Goal: Task Accomplishment & Management: Use online tool/utility

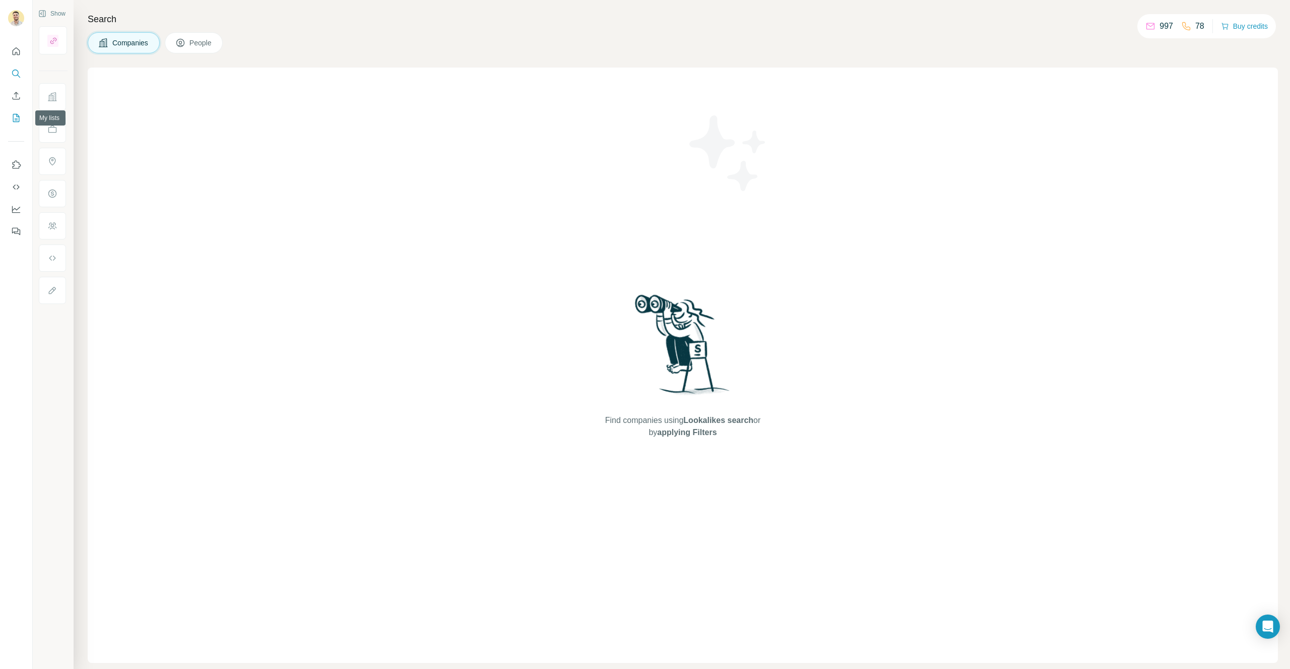
click at [18, 115] on icon "My lists" at bounding box center [16, 118] width 7 height 8
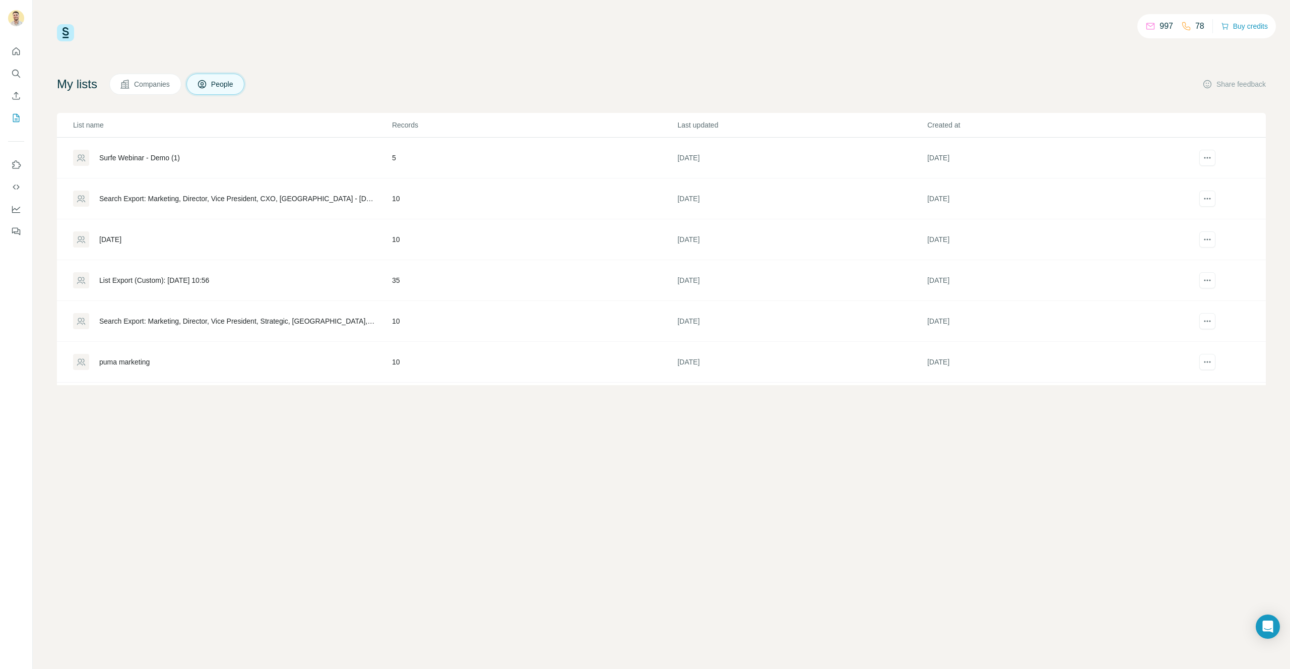
click at [147, 153] on div "Surfe Webinar - Demo (1)" at bounding box center [139, 158] width 81 height 10
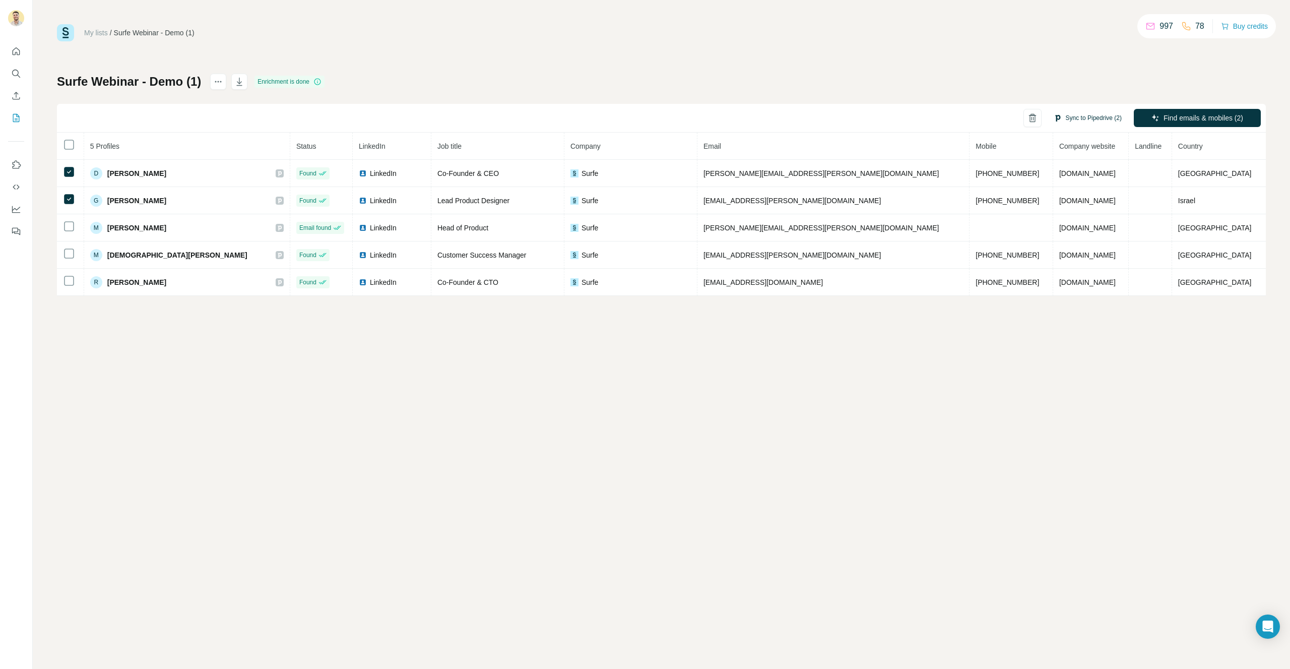
click at [1087, 110] on button "Sync to Pipedrive (2)" at bounding box center [1088, 117] width 82 height 15
click at [1060, 207] on div "All selected profiles already exist in your CRM and will be automatically updat…" at bounding box center [1069, 171] width 126 height 78
click at [1062, 195] on button "Sync to Pipedrive" at bounding box center [1069, 194] width 112 height 20
click at [1185, 120] on div "Cancel Syncing to Pipedrive (0/2) Find emails & mobiles (2)" at bounding box center [661, 118] width 1209 height 29
click at [1009, 117] on button "Cancel" at bounding box center [1010, 118] width 45 height 18
